Goal: Task Accomplishment & Management: Manage account settings

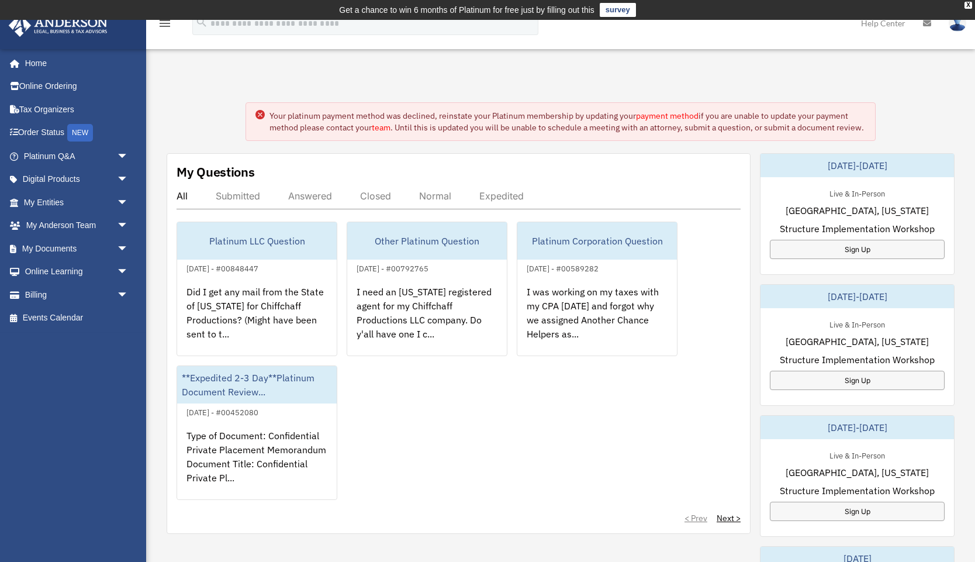
scroll to position [2, 0]
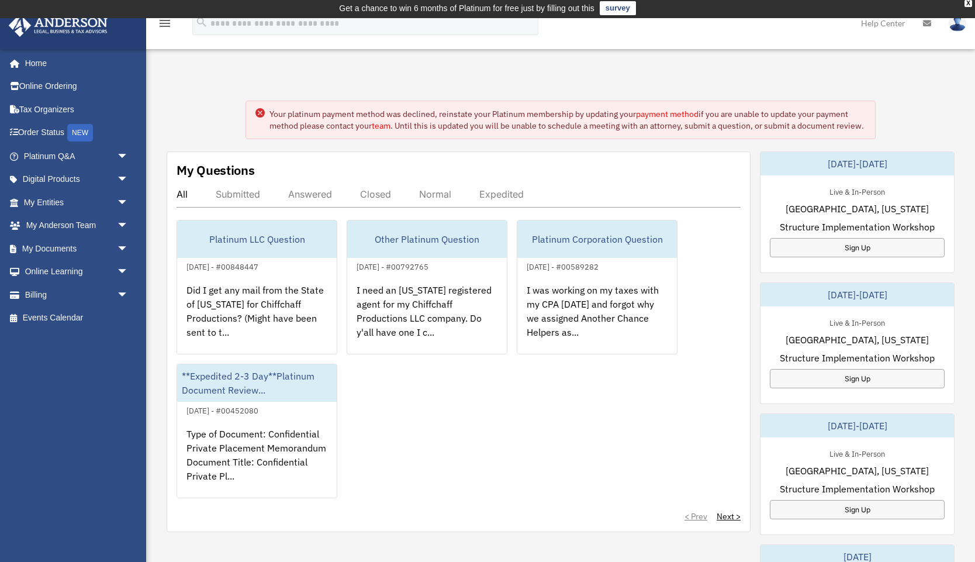
click at [668, 113] on link "payment method" at bounding box center [667, 114] width 63 height 11
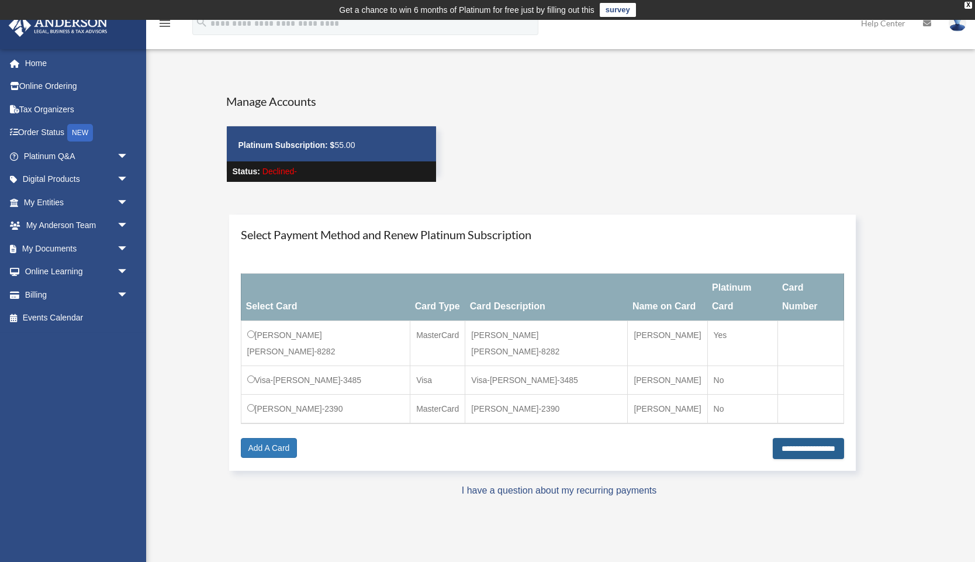
click at [791, 438] on input "**********" at bounding box center [808, 448] width 71 height 21
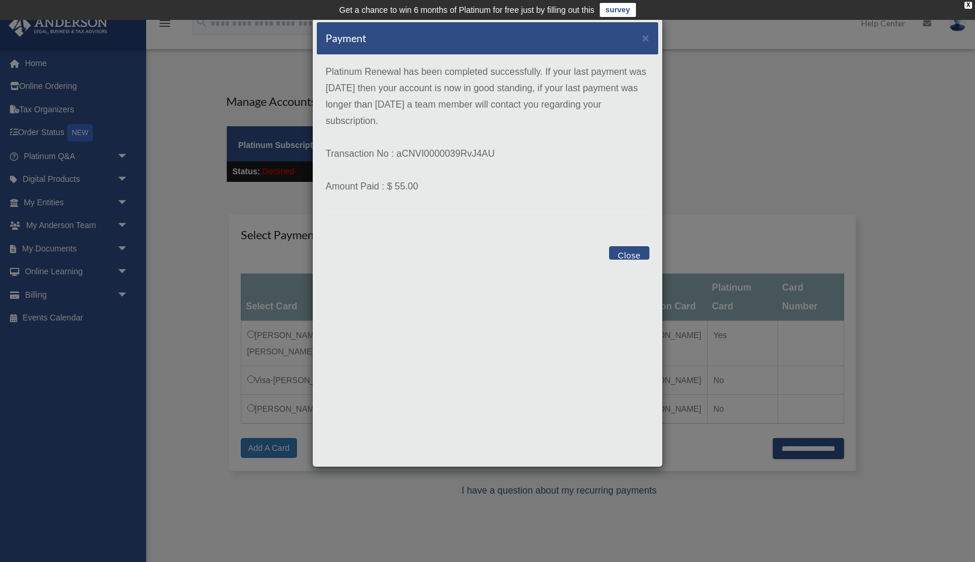
click at [633, 257] on button "Close" at bounding box center [629, 252] width 40 height 13
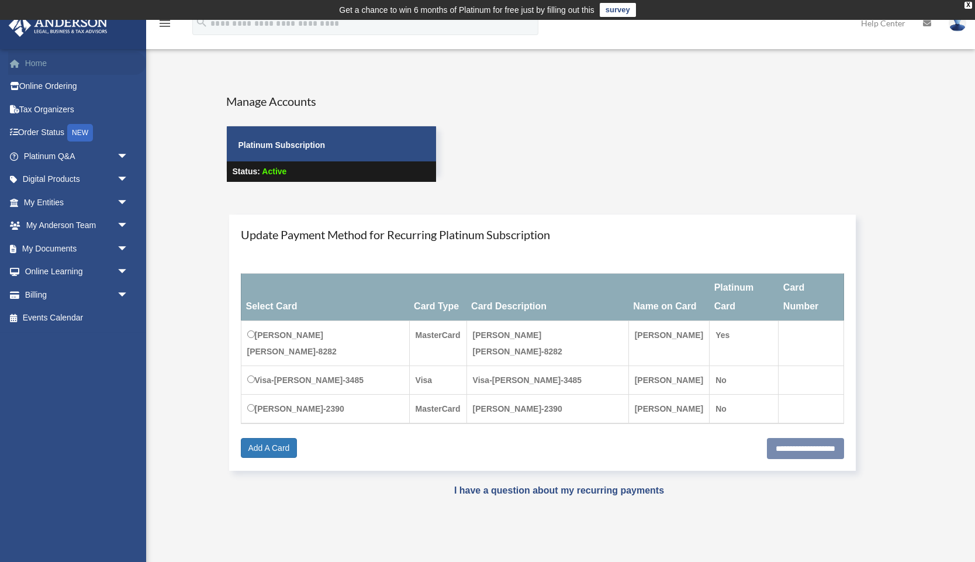
click at [37, 64] on link "Home" at bounding box center [77, 62] width 138 height 23
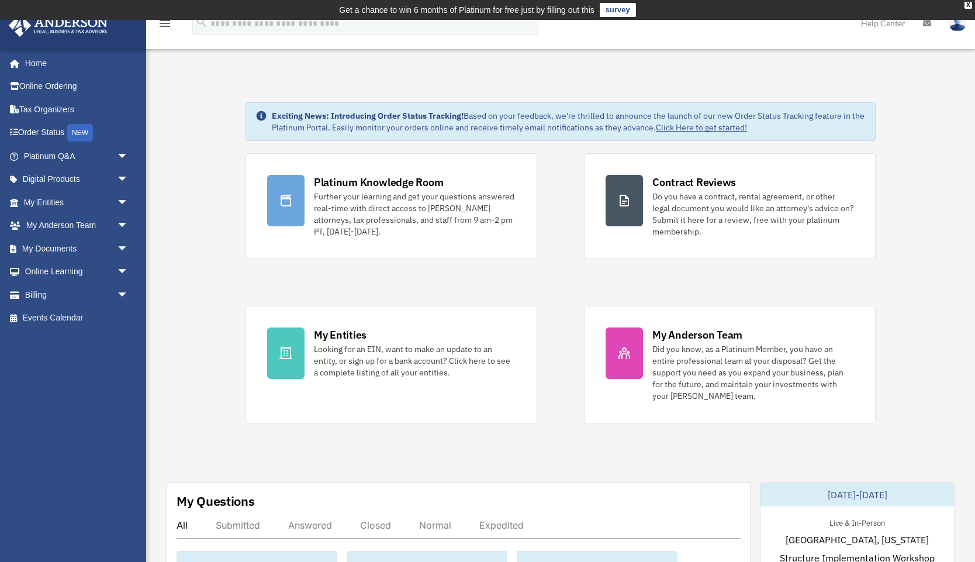
click at [959, 29] on img at bounding box center [958, 23] width 18 height 17
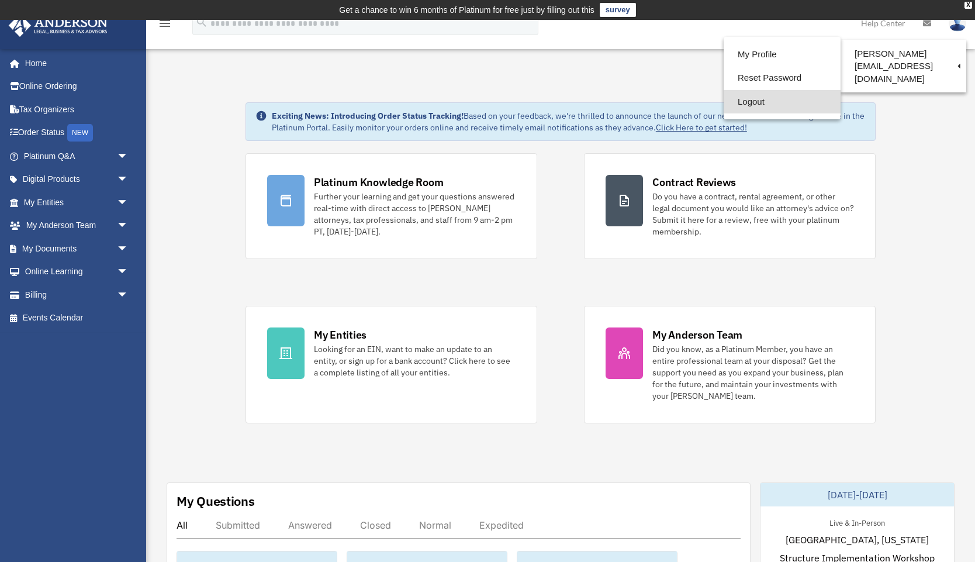
click at [744, 103] on link "Logout" at bounding box center [782, 102] width 117 height 24
